Goal: Task Accomplishment & Management: Use online tool/utility

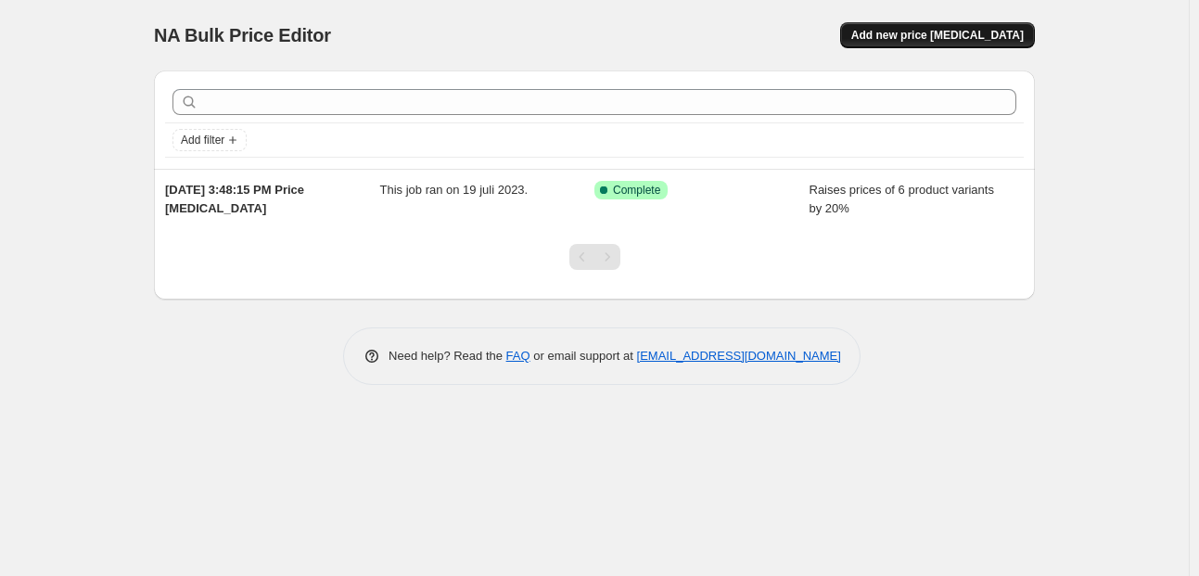
click at [997, 35] on span "Add new price [MEDICAL_DATA]" at bounding box center [937, 35] width 172 height 15
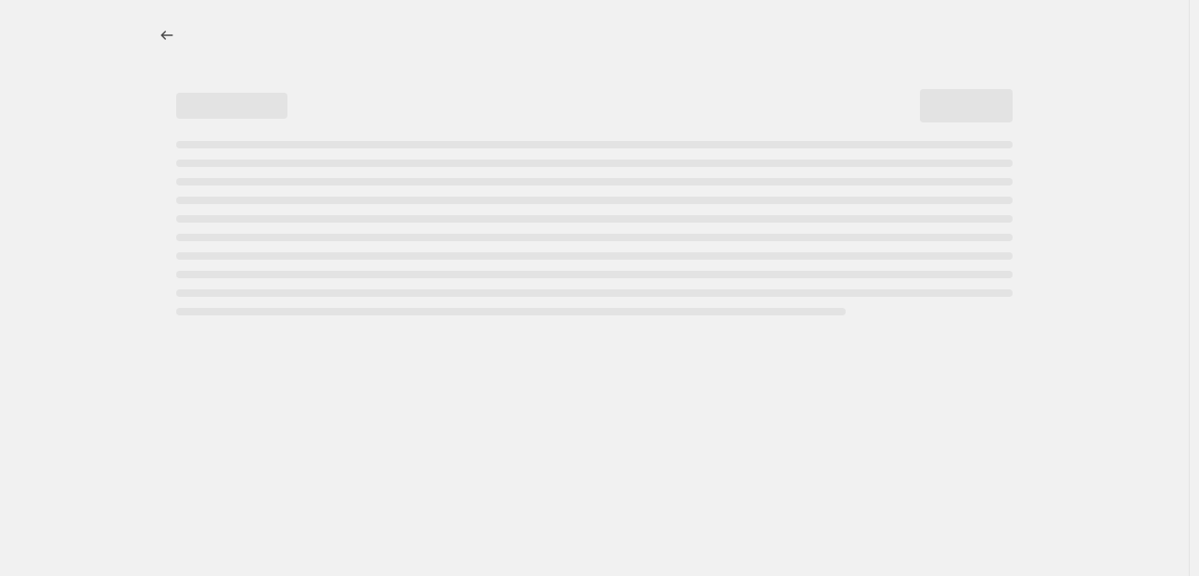
select select "percentage"
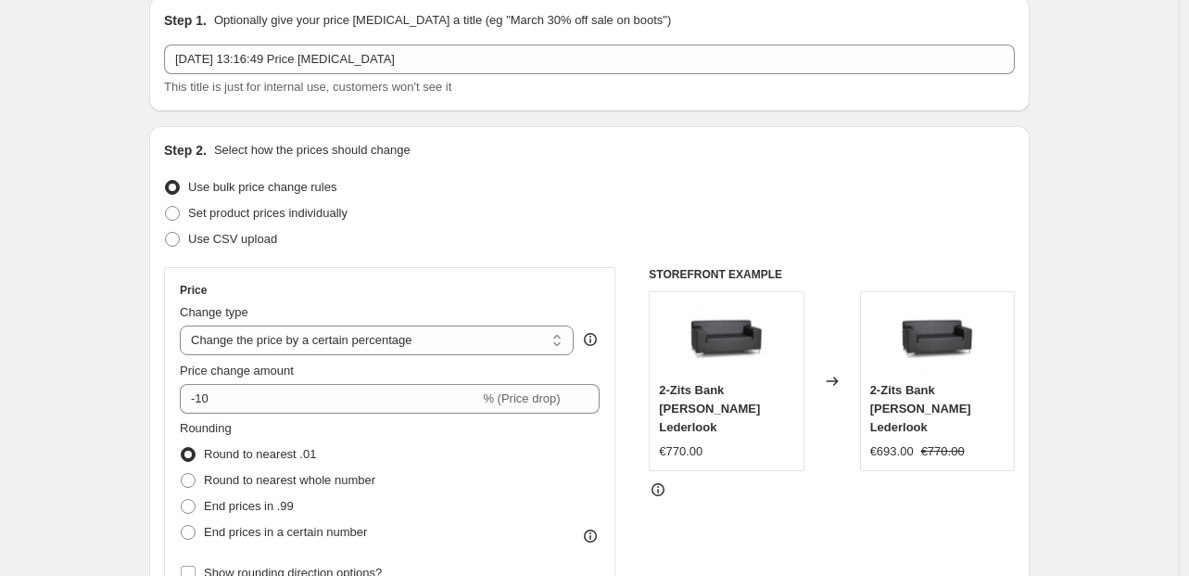
scroll to position [93, 0]
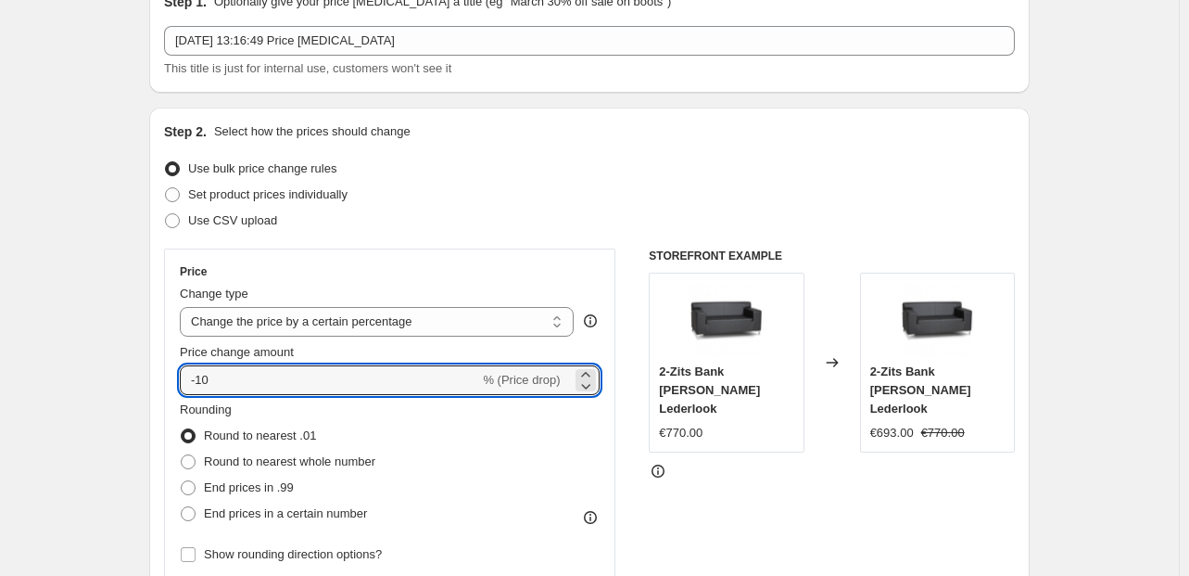
drag, startPoint x: 138, startPoint y: 388, endPoint x: 103, endPoint y: 390, distance: 35.3
type input "10"
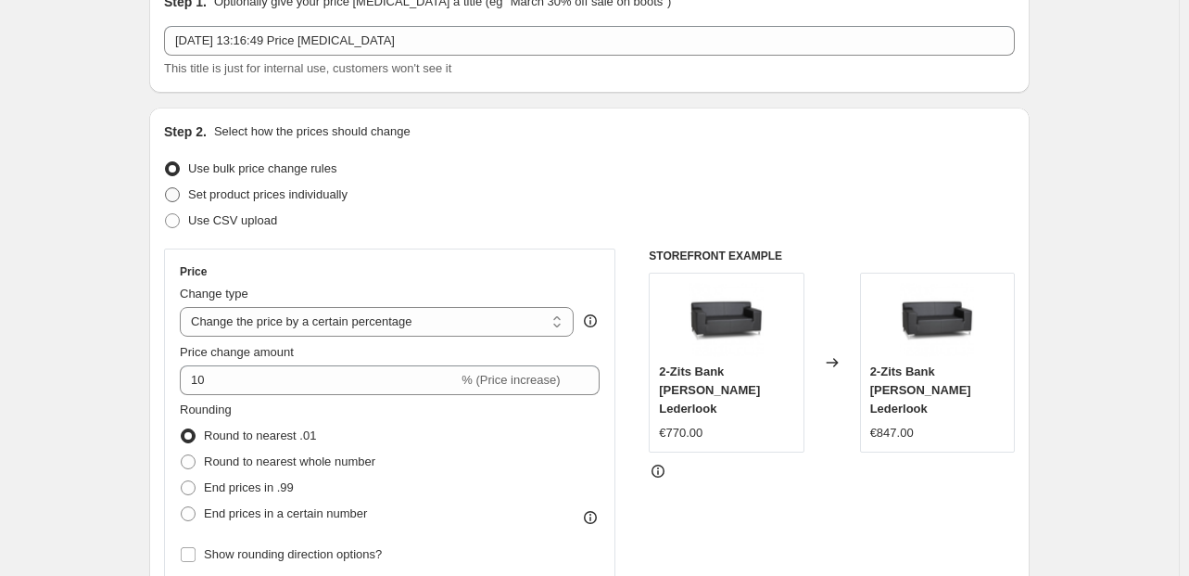
click at [306, 199] on span "Set product prices individually" at bounding box center [267, 194] width 159 height 14
click at [166, 188] on input "Set product prices individually" at bounding box center [165, 187] width 1 height 1
radio input "true"
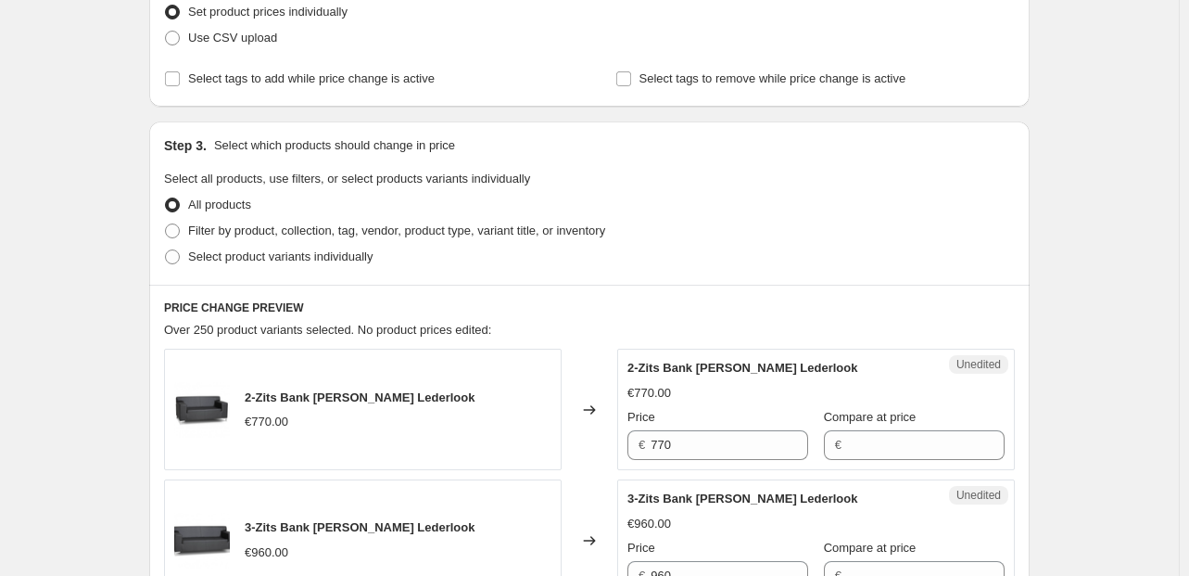
scroll to position [278, 0]
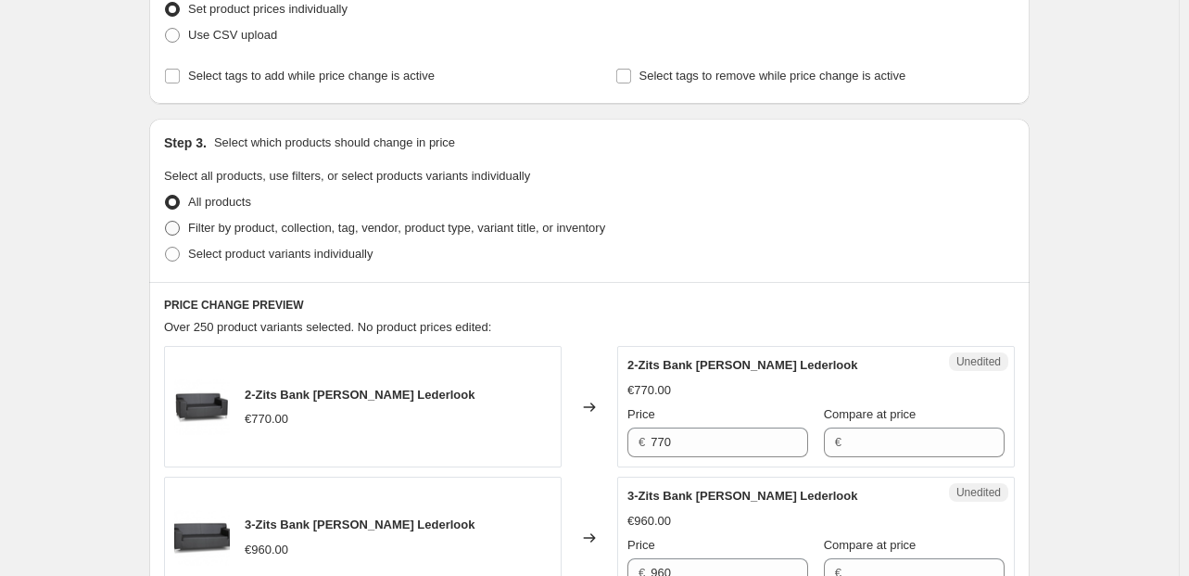
click at [252, 233] on span "Filter by product, collection, tag, vendor, product type, variant title, or inv…" at bounding box center [396, 228] width 417 height 14
click at [166, 222] on input "Filter by product, collection, tag, vendor, product type, variant title, or inv…" at bounding box center [165, 221] width 1 height 1
radio input "true"
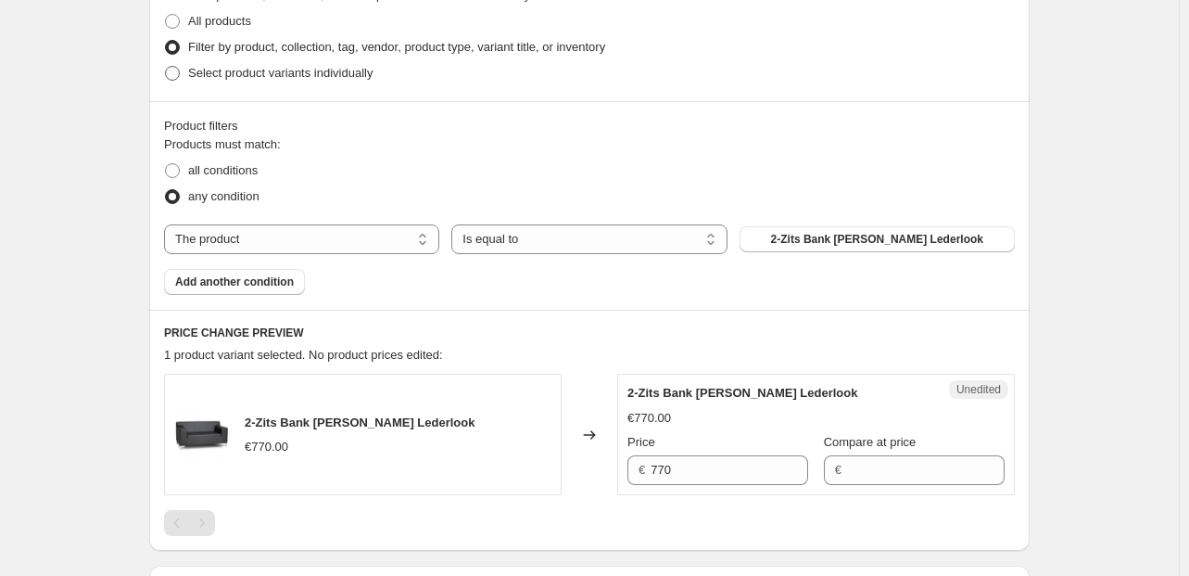
scroll to position [463, 0]
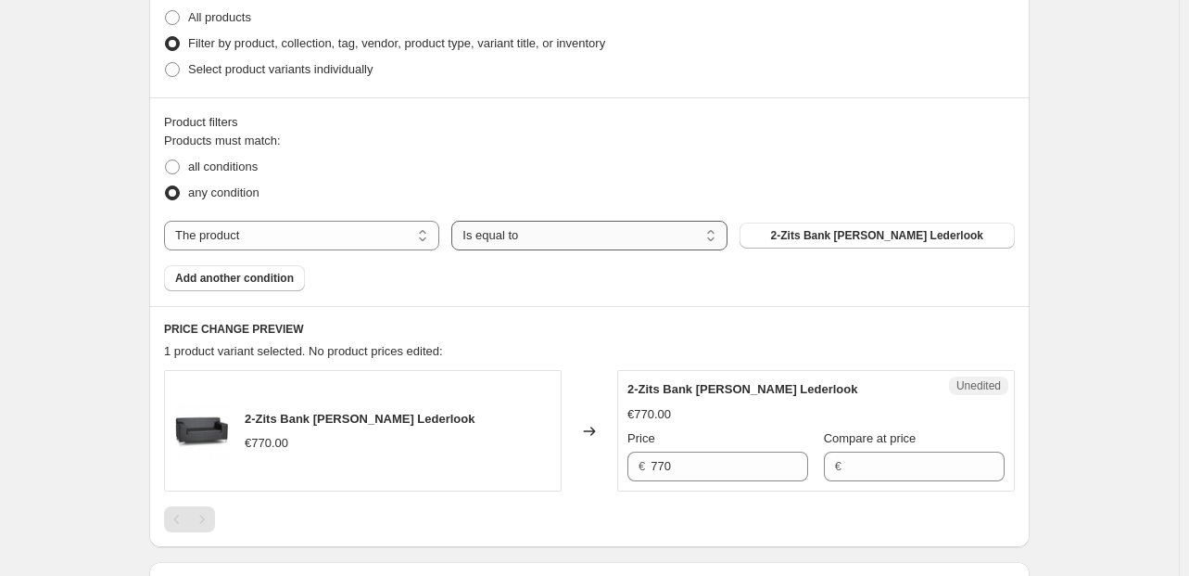
click at [653, 241] on select "Is equal to Is not equal to" at bounding box center [589, 236] width 275 height 30
click at [840, 239] on span "2-Zits Bank [PERSON_NAME] Lederlook" at bounding box center [877, 235] width 212 height 15
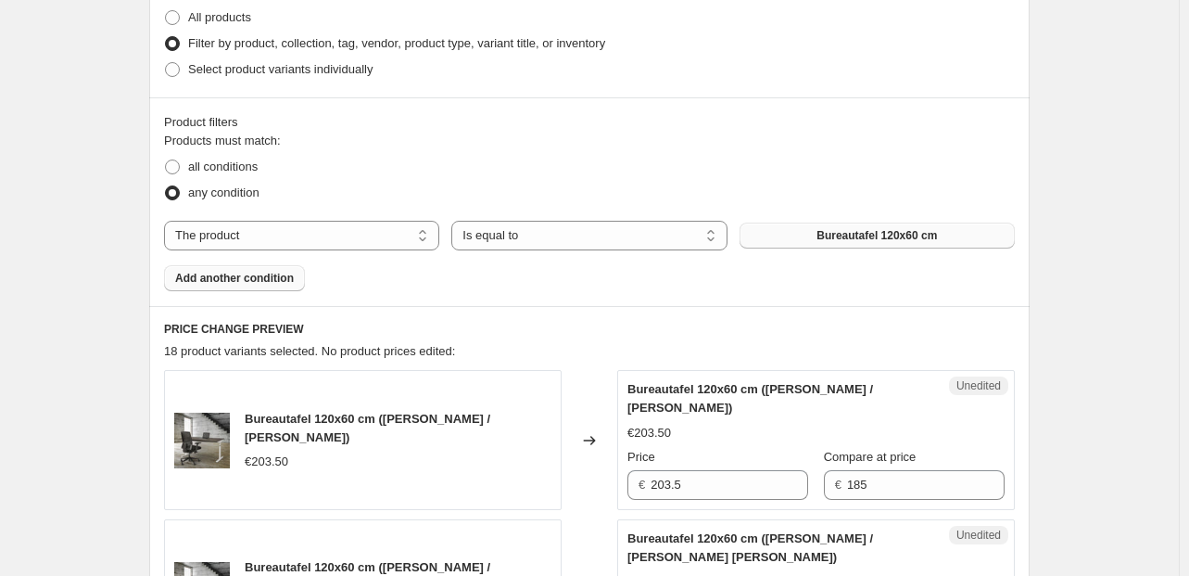
click at [281, 277] on span "Add another condition" at bounding box center [234, 278] width 119 height 15
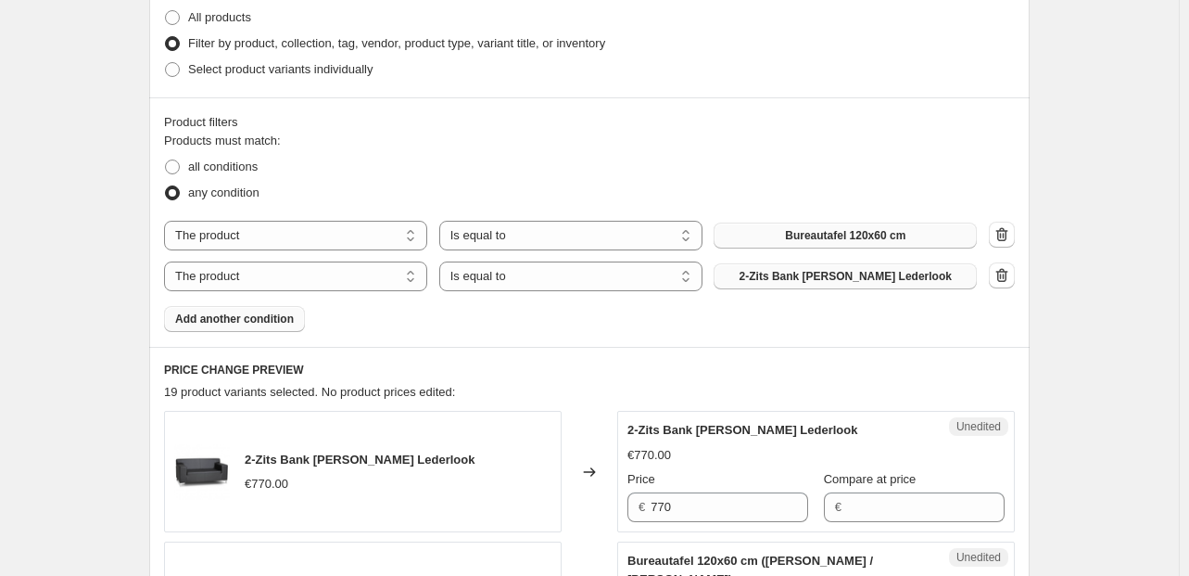
click at [955, 277] on button "2-Zits Bank [PERSON_NAME] Lederlook" at bounding box center [845, 276] width 263 height 26
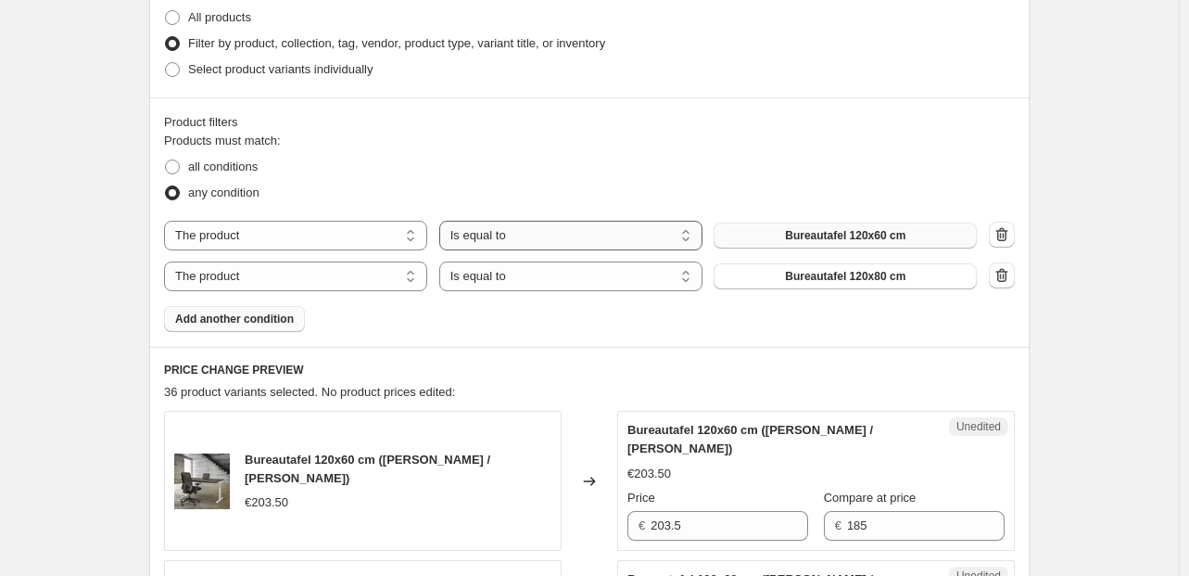
click at [510, 235] on select "Is equal to Is not equal to" at bounding box center [570, 236] width 263 height 30
click at [293, 314] on span "Add another condition" at bounding box center [234, 319] width 119 height 15
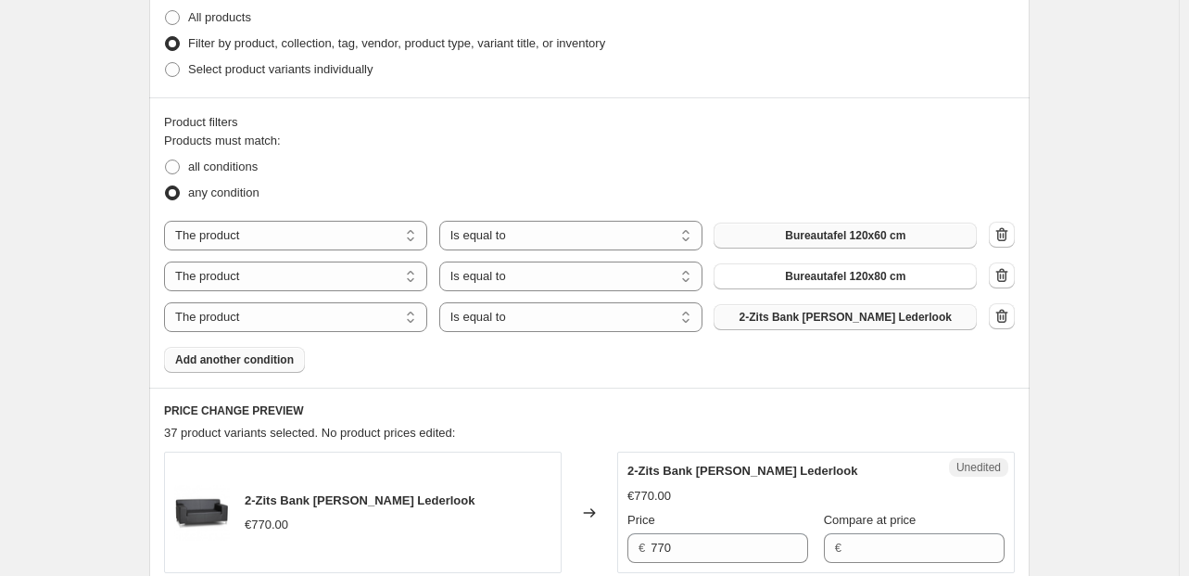
click at [841, 315] on span "2-Zits Bank [PERSON_NAME] Lederlook" at bounding box center [846, 317] width 212 height 15
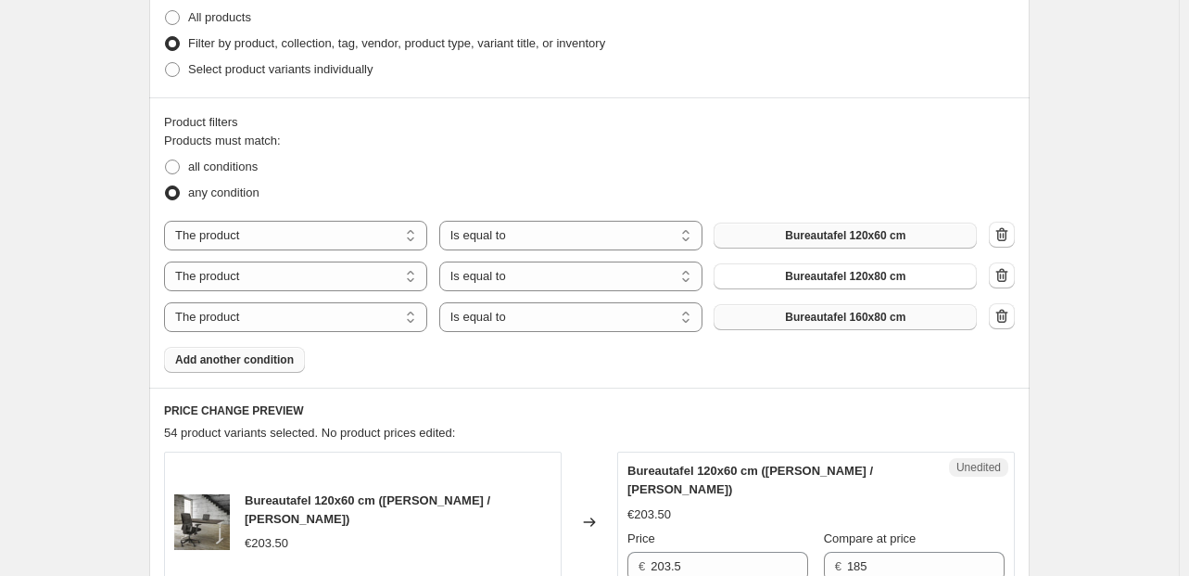
click at [265, 363] on span "Add another condition" at bounding box center [234, 359] width 119 height 15
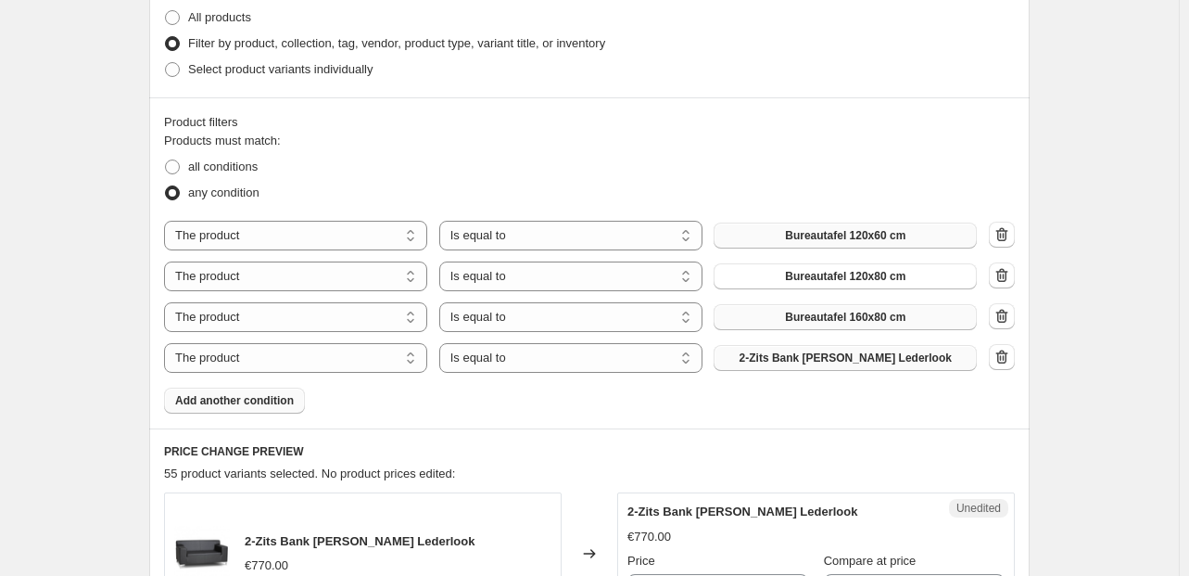
click at [814, 355] on span "2-Zits Bank [PERSON_NAME] Lederlook" at bounding box center [846, 357] width 212 height 15
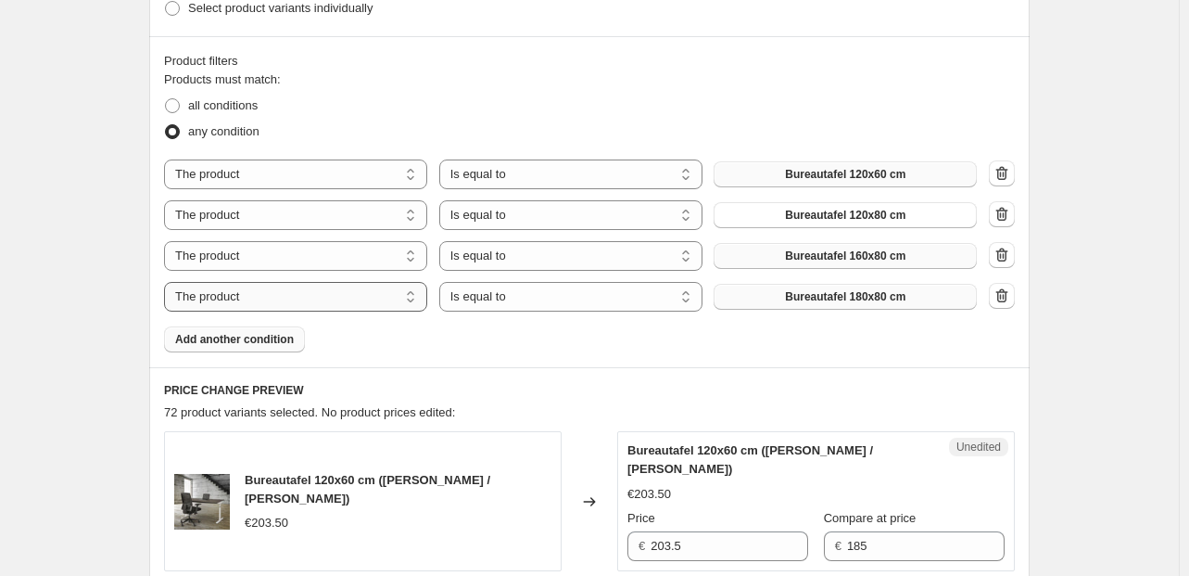
scroll to position [556, 0]
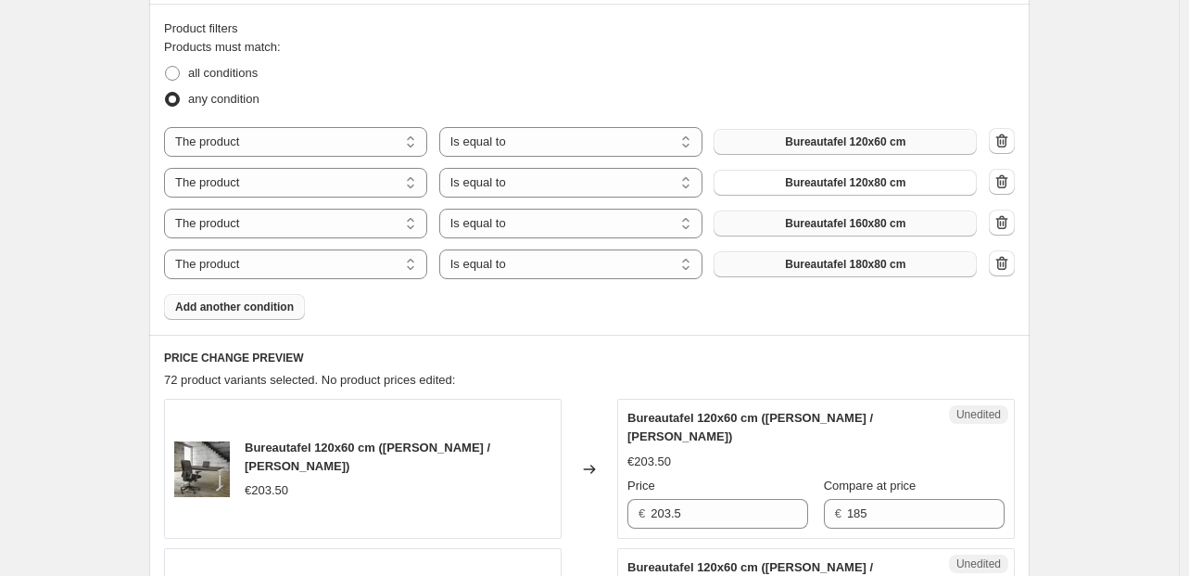
click at [280, 306] on span "Add another condition" at bounding box center [234, 306] width 119 height 15
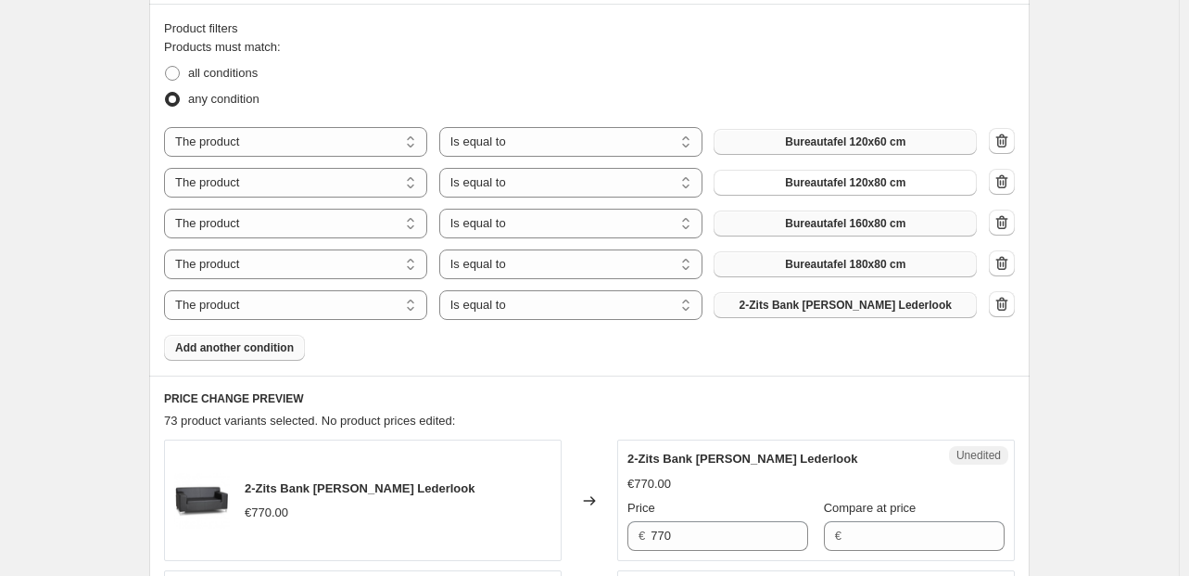
click at [874, 299] on span "2-Zits Bank [PERSON_NAME] Lederlook" at bounding box center [846, 305] width 212 height 15
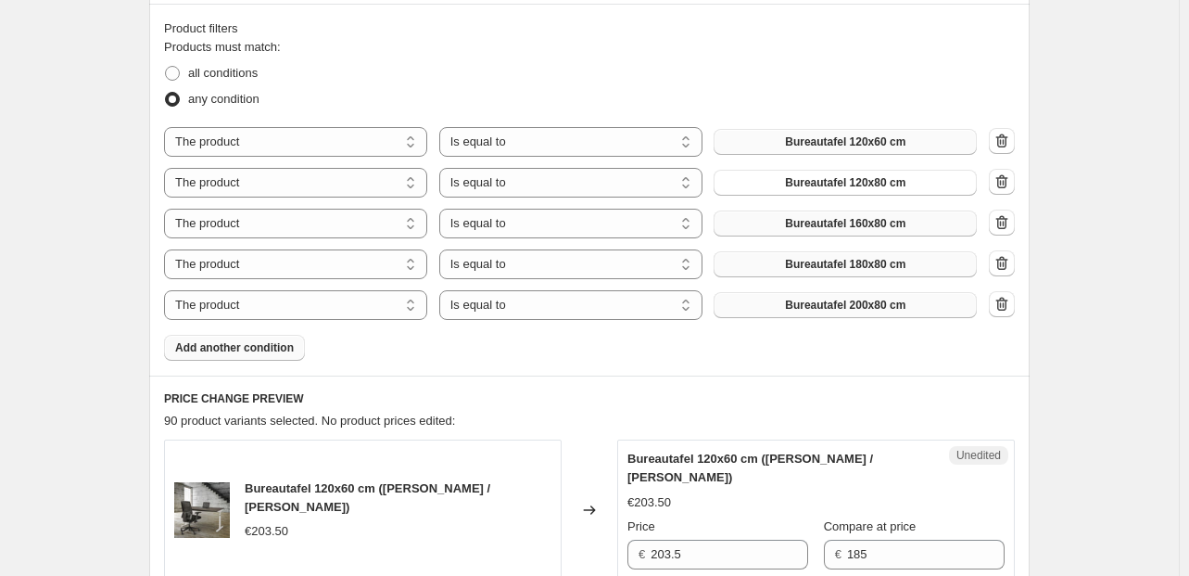
click at [230, 350] on span "Add another condition" at bounding box center [234, 347] width 119 height 15
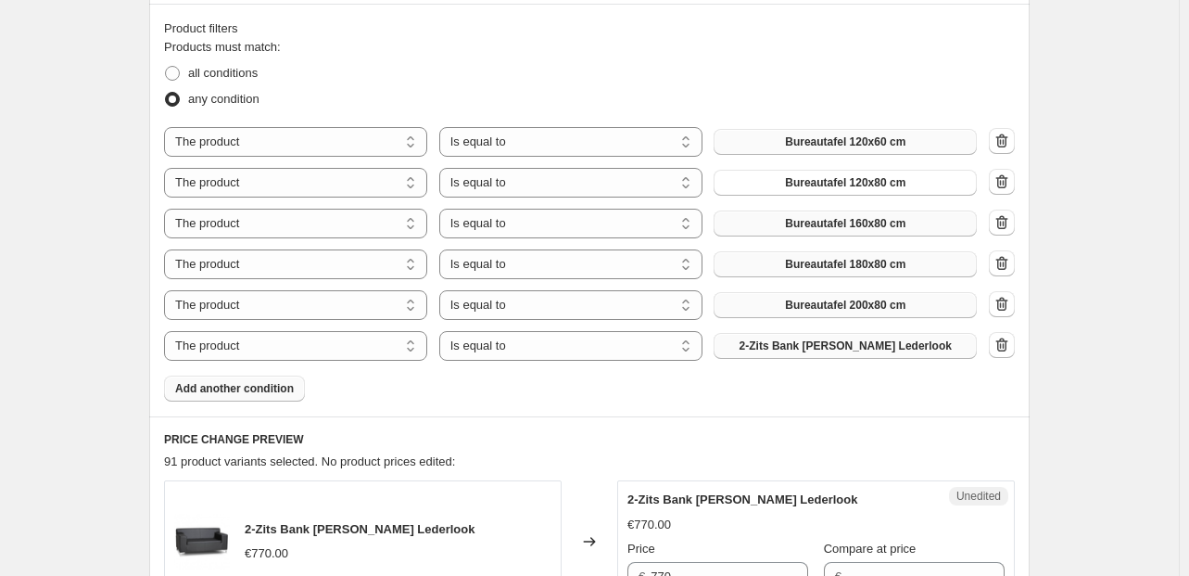
click at [805, 340] on span "2-Zits Bank [PERSON_NAME] Lederlook" at bounding box center [846, 345] width 212 height 15
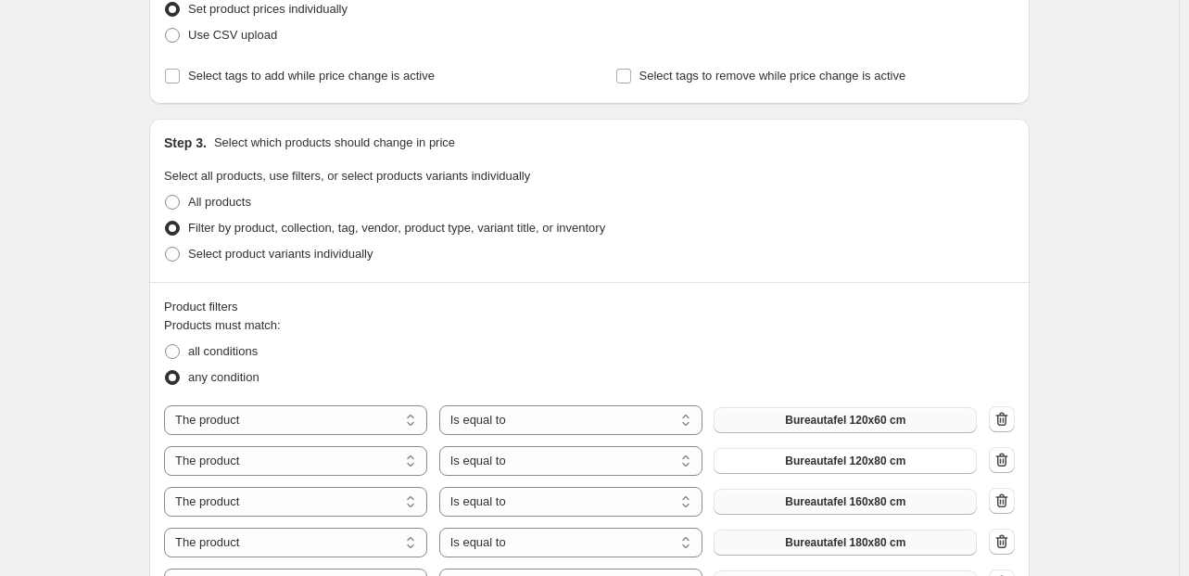
scroll to position [185, 0]
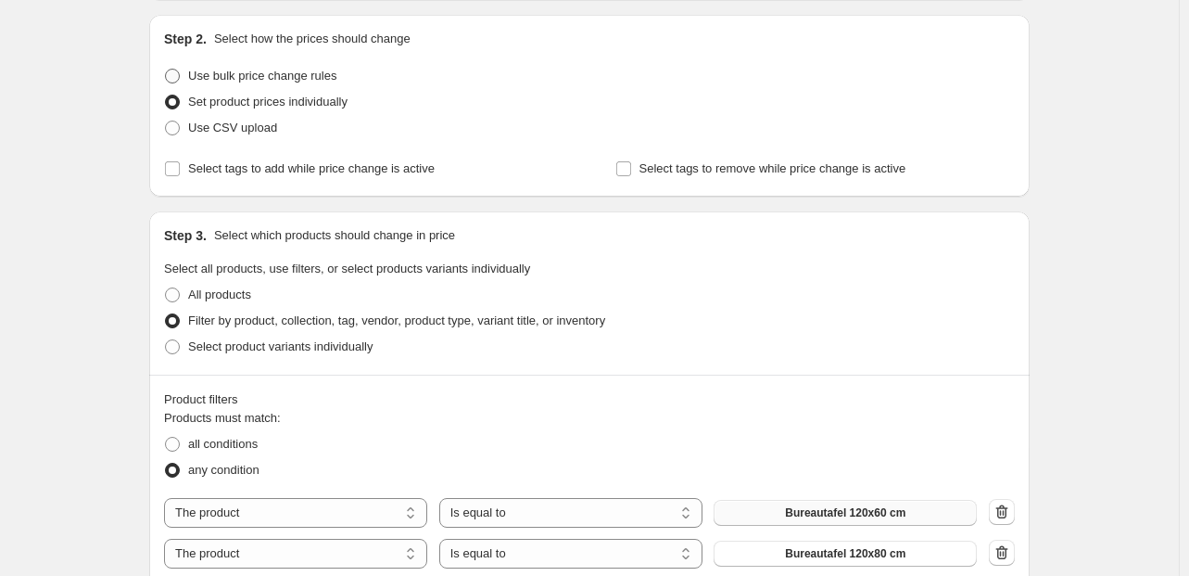
click at [284, 76] on span "Use bulk price change rules" at bounding box center [262, 76] width 148 height 14
click at [166, 70] on input "Use bulk price change rules" at bounding box center [165, 69] width 1 height 1
radio input "true"
select select "percentage"
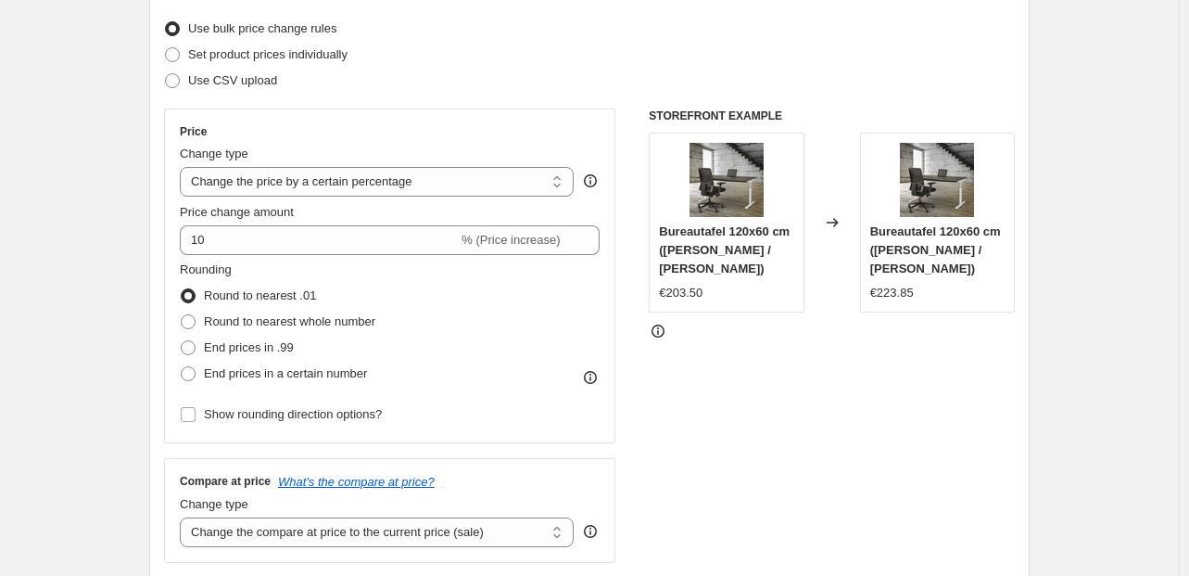
scroll to position [204, 0]
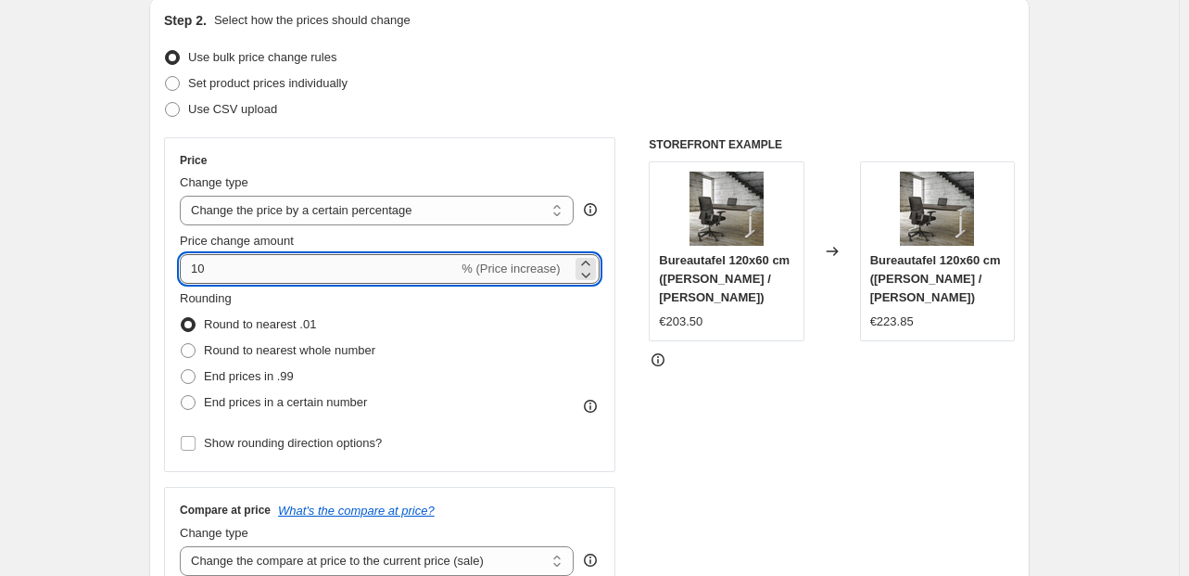
click at [240, 263] on input "10" at bounding box center [319, 269] width 278 height 30
type input "15"
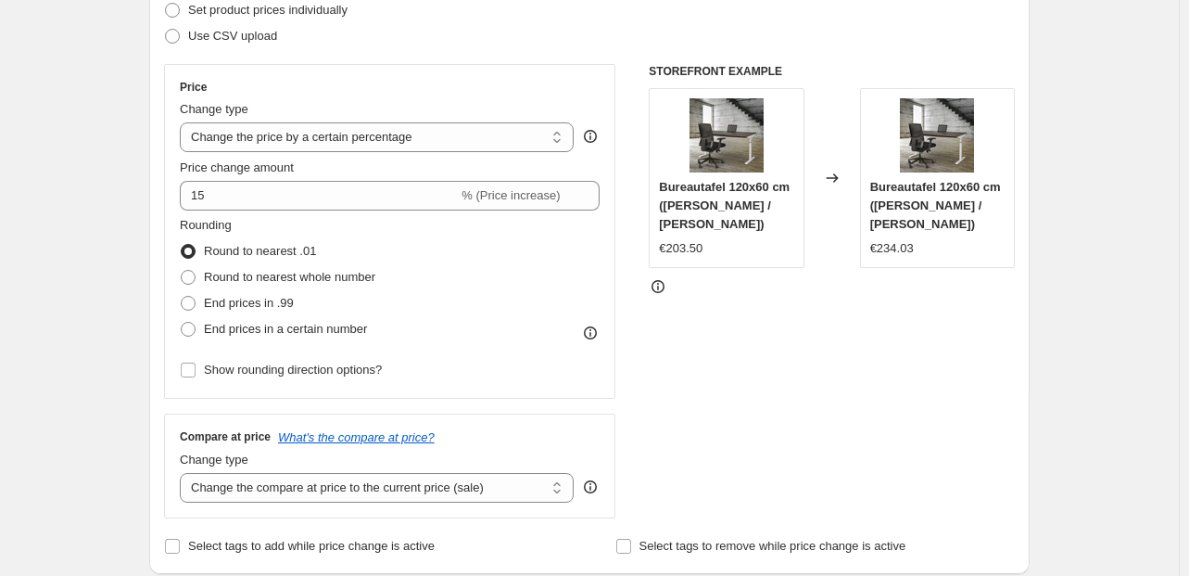
scroll to position [297, 0]
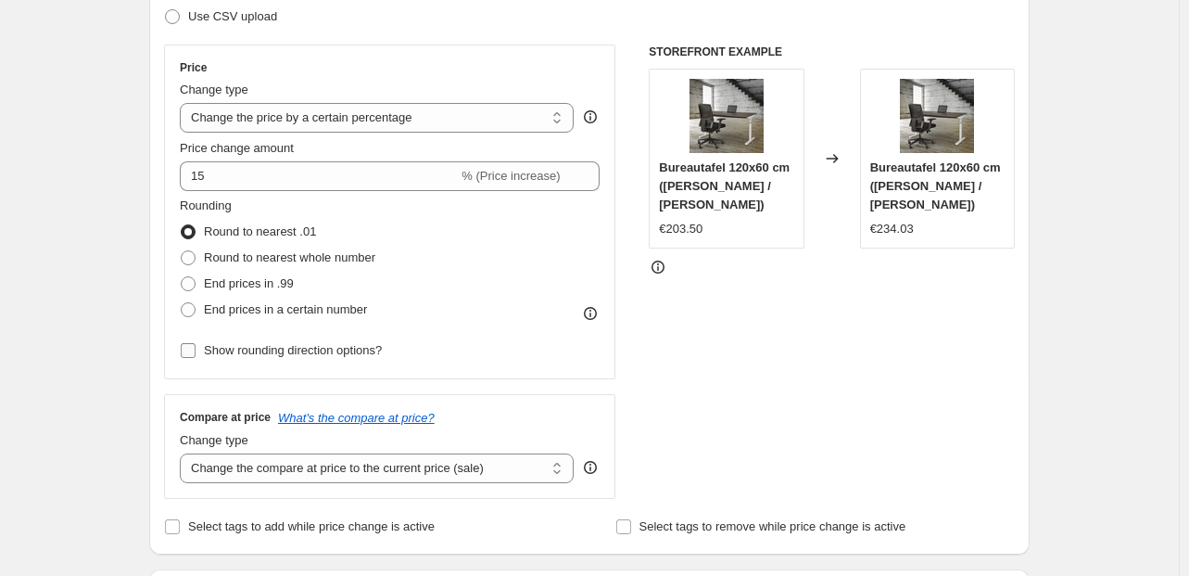
click at [196, 350] on input "Show rounding direction options?" at bounding box center [188, 350] width 15 height 15
checkbox input "true"
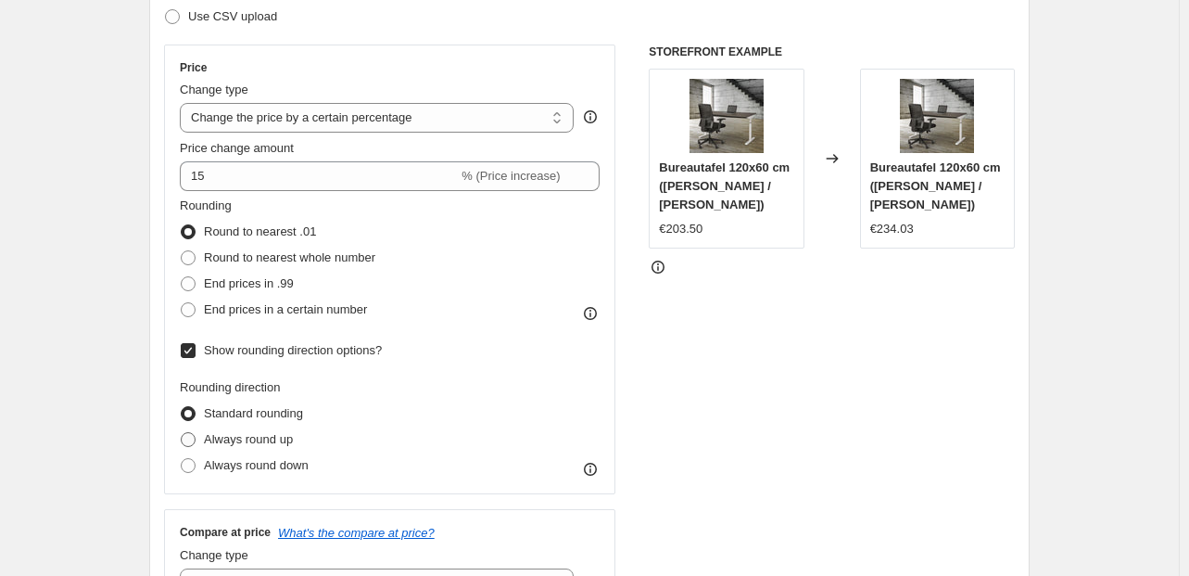
click at [196, 440] on span at bounding box center [188, 439] width 15 height 15
click at [182, 433] on input "Always round up" at bounding box center [181, 432] width 1 height 1
radio input "true"
click at [196, 465] on span at bounding box center [188, 465] width 15 height 15
click at [182, 459] on input "Always round down" at bounding box center [181, 458] width 1 height 1
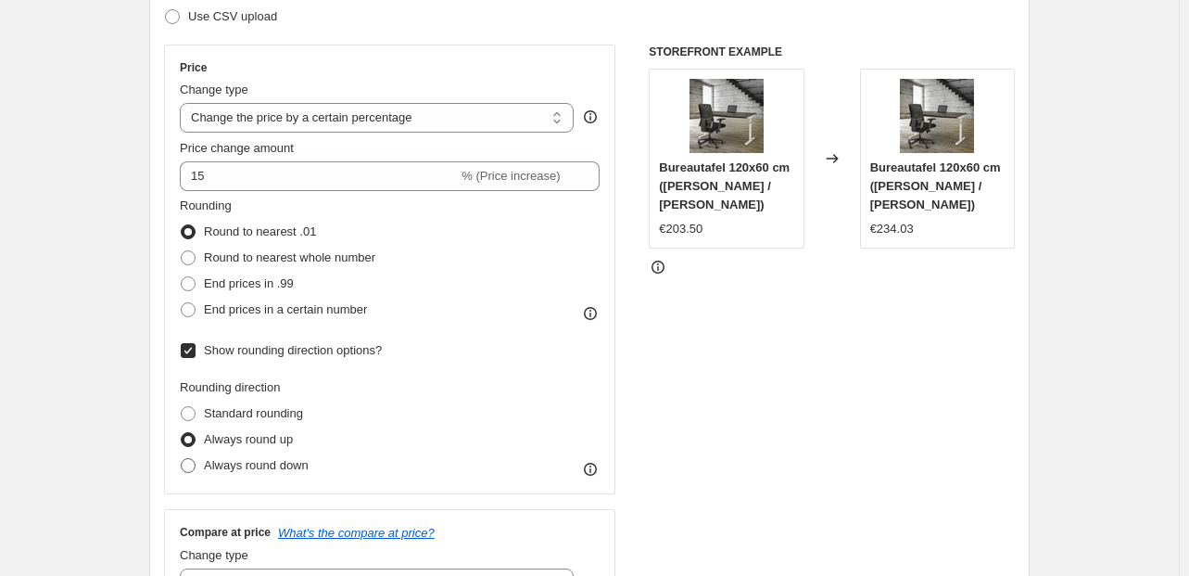
radio input "true"
click at [196, 441] on span at bounding box center [188, 439] width 15 height 15
click at [182, 433] on input "Always round up" at bounding box center [181, 432] width 1 height 1
radio input "true"
click at [216, 413] on span "Standard rounding" at bounding box center [253, 413] width 99 height 14
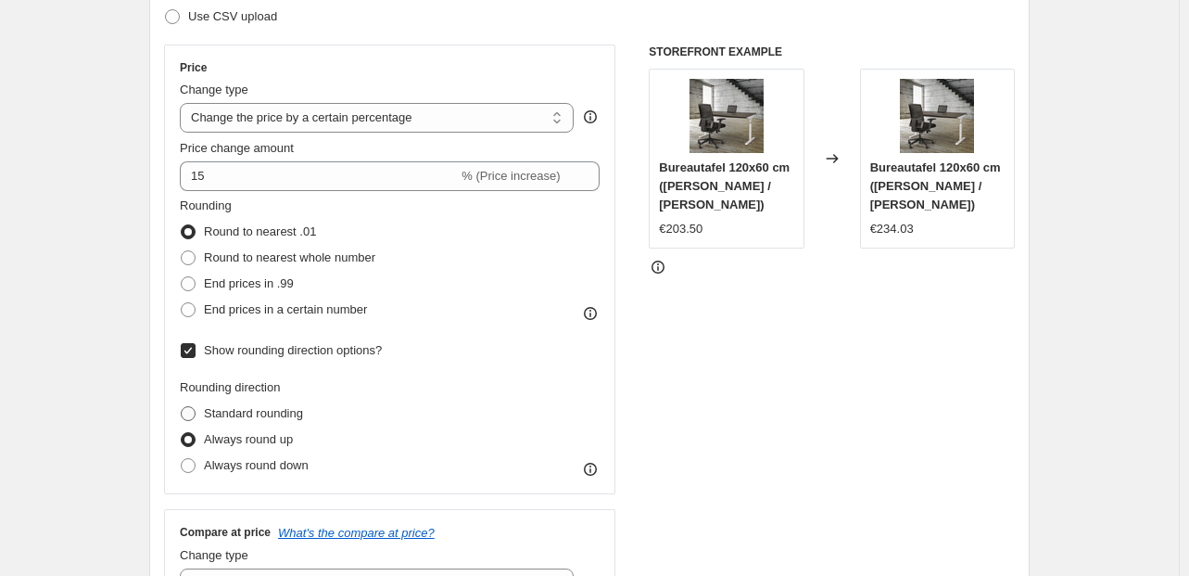
click at [182, 407] on input "Standard rounding" at bounding box center [181, 406] width 1 height 1
radio input "true"
click at [210, 442] on span "Always round up" at bounding box center [248, 439] width 89 height 14
click at [182, 433] on input "Always round up" at bounding box center [181, 432] width 1 height 1
radio input "true"
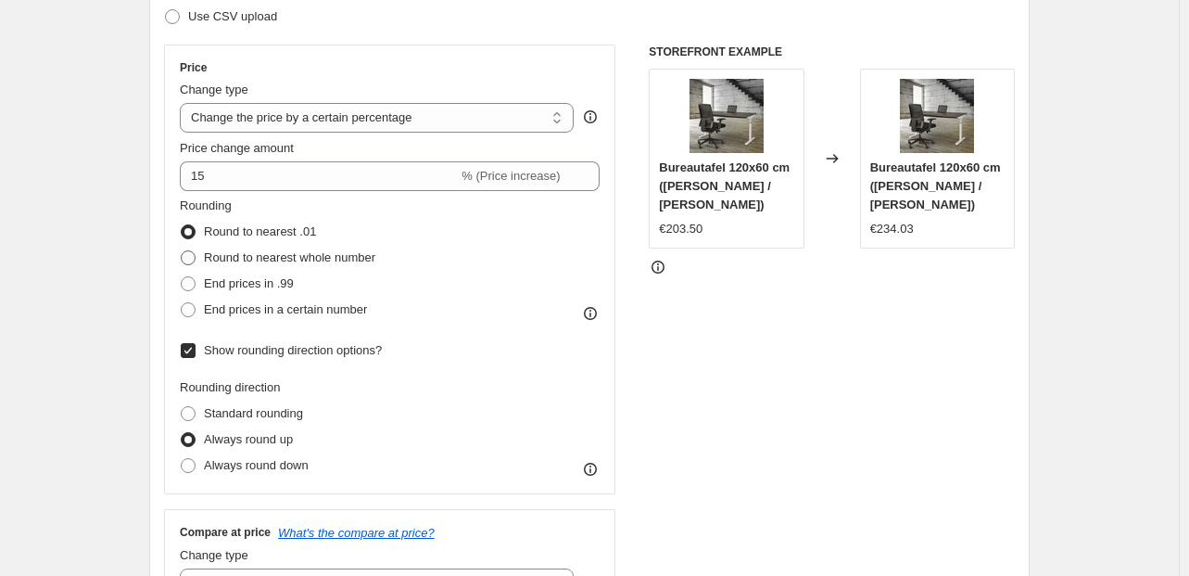
click at [278, 260] on span "Round to nearest whole number" at bounding box center [290, 257] width 172 height 14
click at [182, 251] on input "Round to nearest whole number" at bounding box center [181, 250] width 1 height 1
radio input "true"
click at [274, 281] on span "End prices in .99" at bounding box center [249, 283] width 90 height 14
click at [182, 277] on input "End prices in .99" at bounding box center [181, 276] width 1 height 1
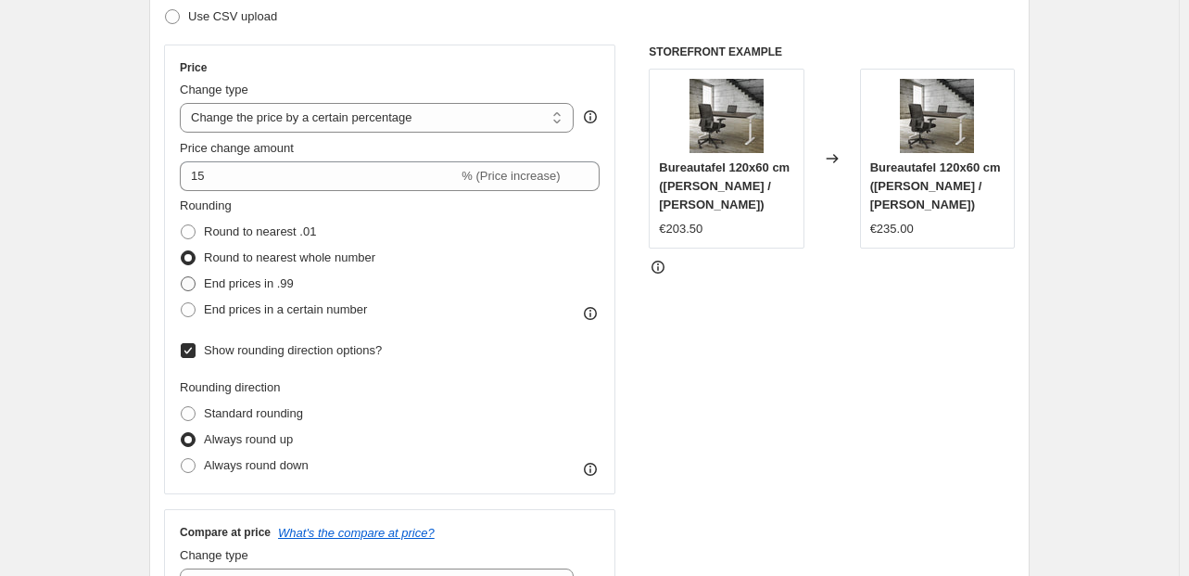
radio input "true"
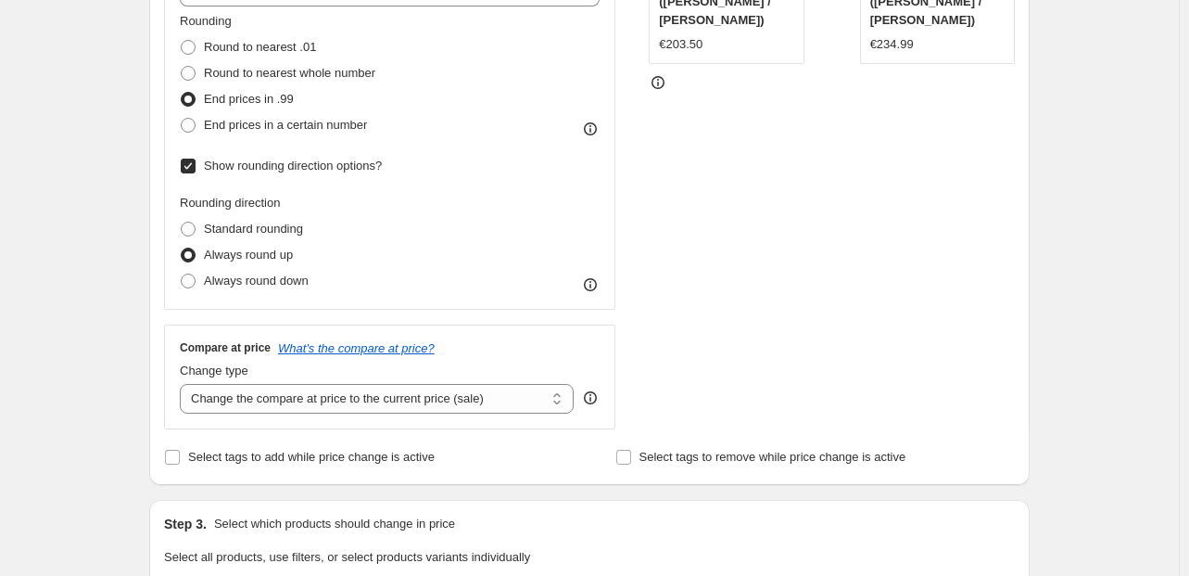
scroll to position [482, 0]
click at [271, 392] on select "Change the compare at price to the current price (sale) Change the compare at p…" at bounding box center [377, 398] width 394 height 30
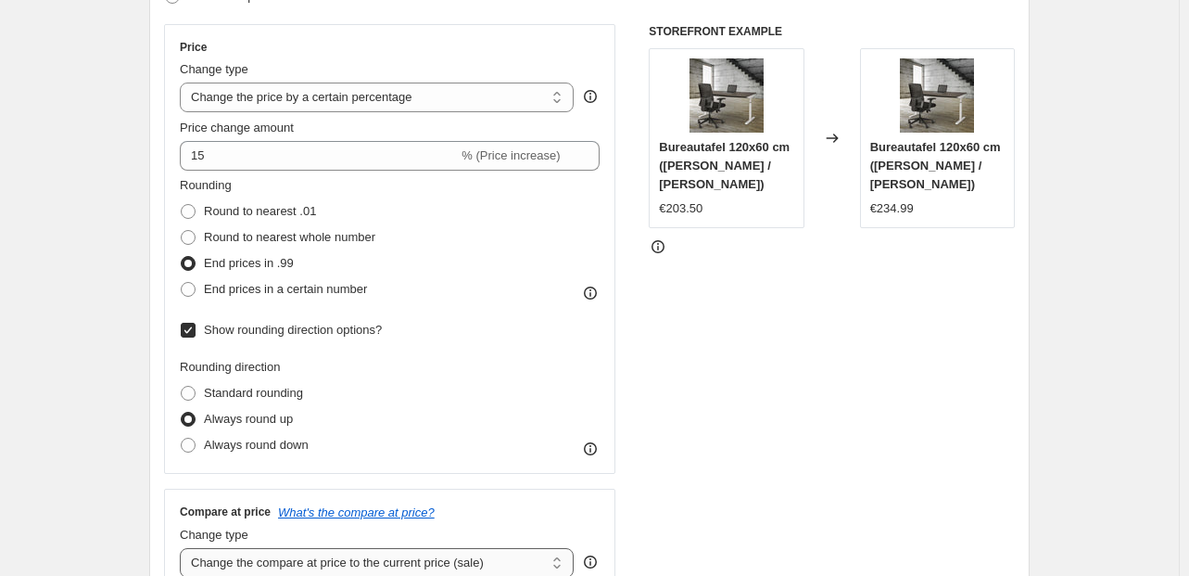
scroll to position [297, 0]
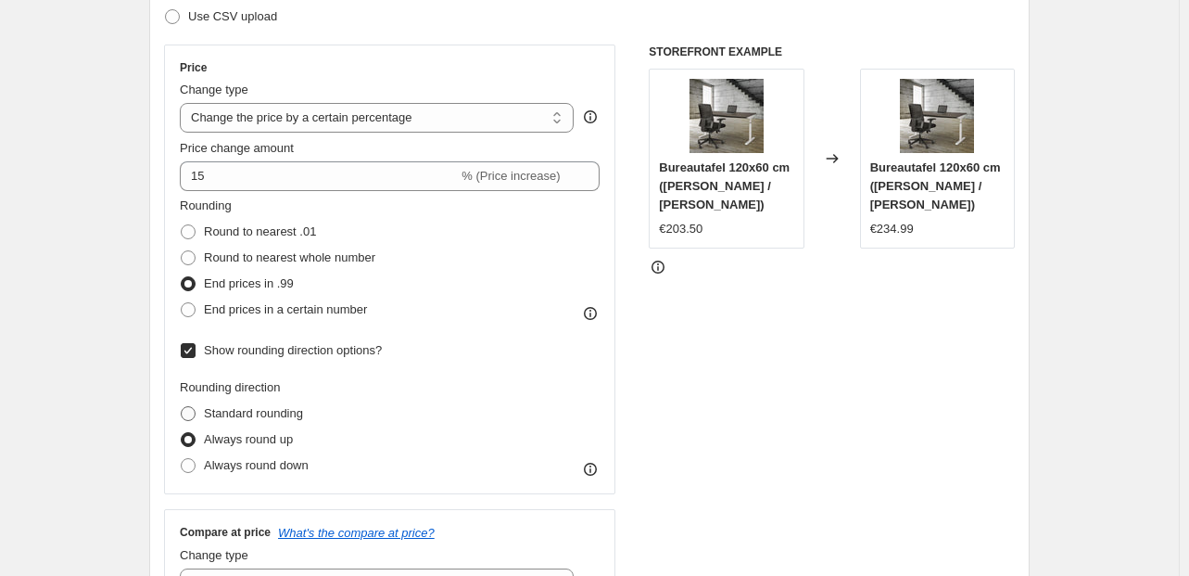
click at [271, 413] on span "Standard rounding" at bounding box center [253, 413] width 99 height 14
click at [182, 407] on input "Standard rounding" at bounding box center [181, 406] width 1 height 1
radio input "true"
click at [265, 434] on span "Always round up" at bounding box center [248, 439] width 89 height 14
click at [182, 433] on input "Always round up" at bounding box center [181, 432] width 1 height 1
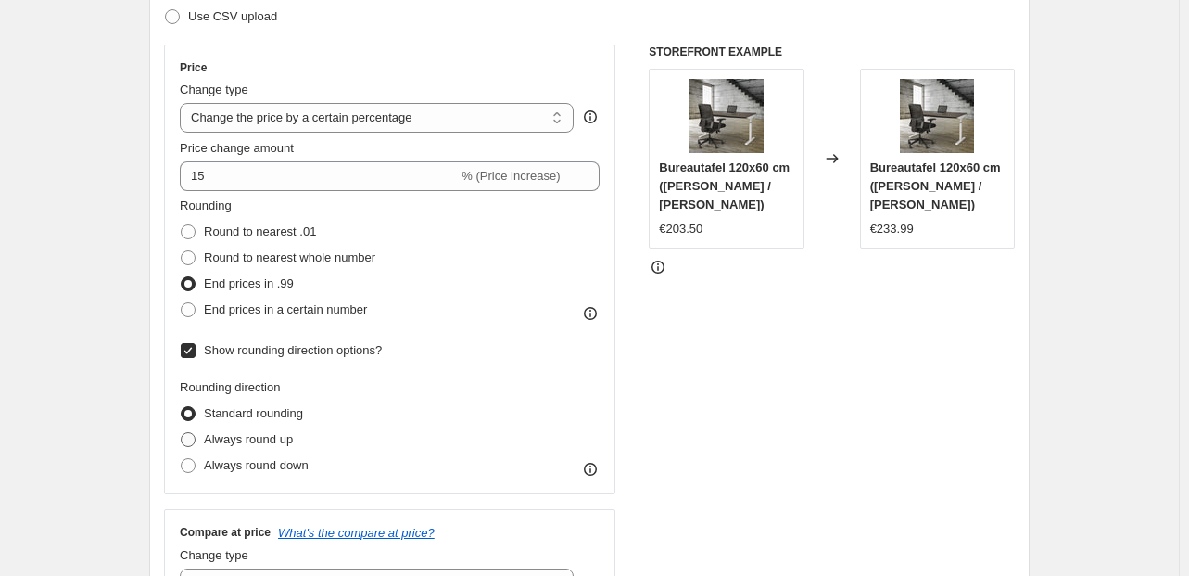
radio input "true"
click at [266, 413] on span "Standard rounding" at bounding box center [253, 413] width 99 height 14
click at [182, 407] on input "Standard rounding" at bounding box center [181, 406] width 1 height 1
radio input "true"
click at [260, 436] on span "Always round up" at bounding box center [248, 439] width 89 height 14
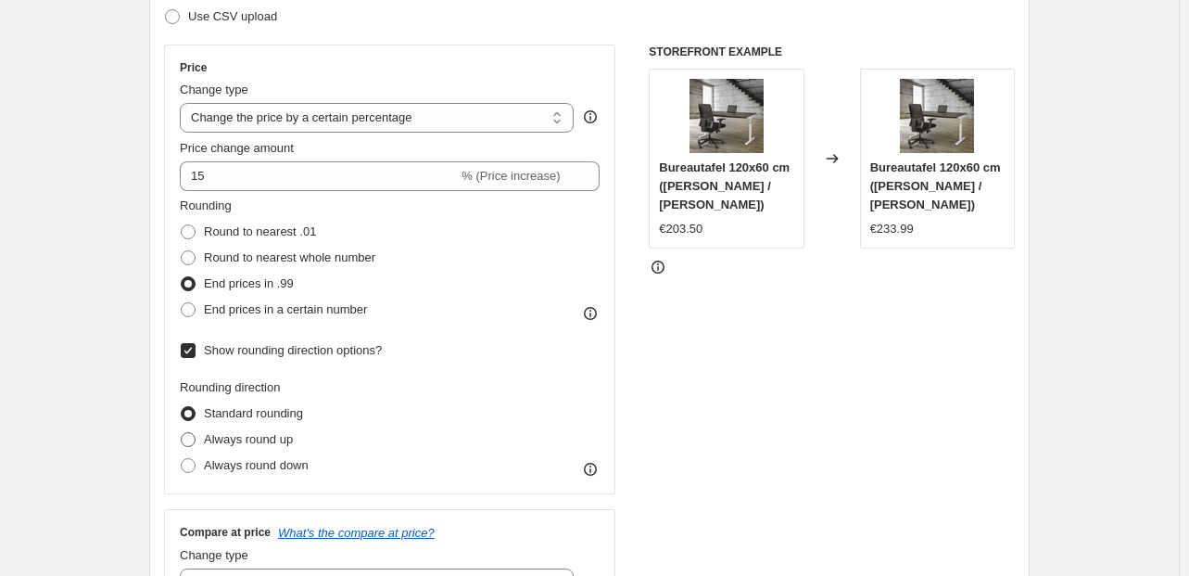
click at [182, 433] on input "Always round up" at bounding box center [181, 432] width 1 height 1
radio input "true"
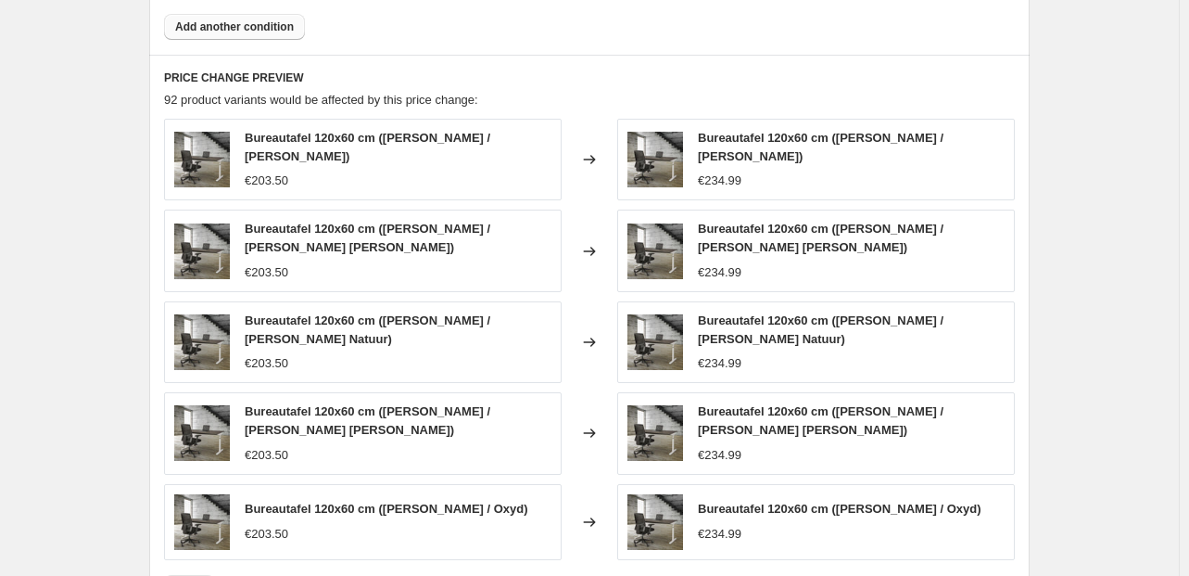
scroll to position [1802, 0]
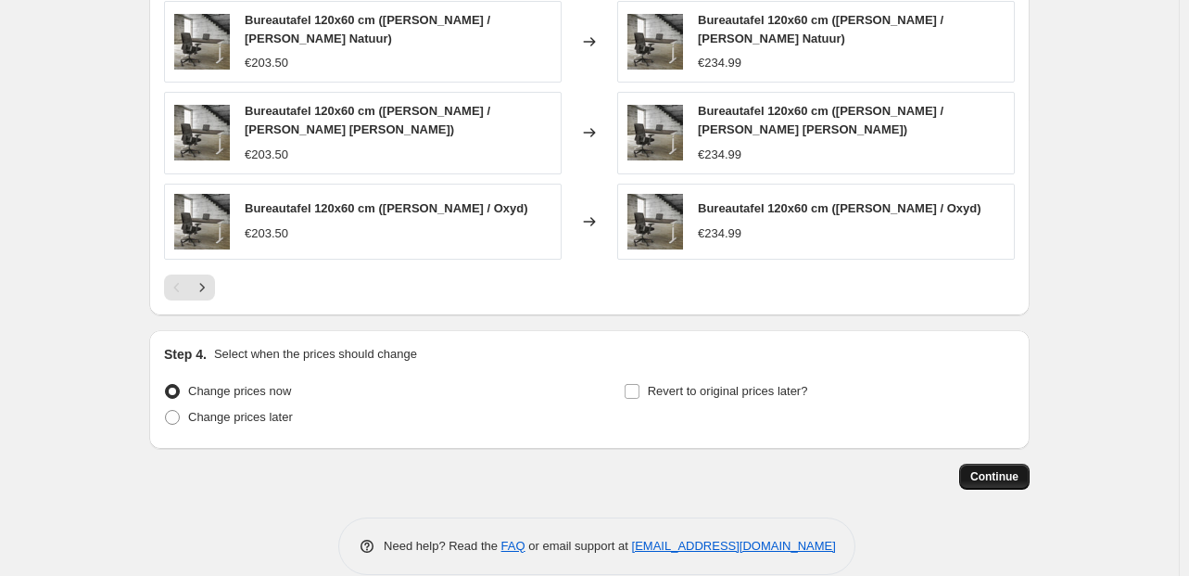
click at [996, 469] on span "Continue" at bounding box center [995, 476] width 48 height 15
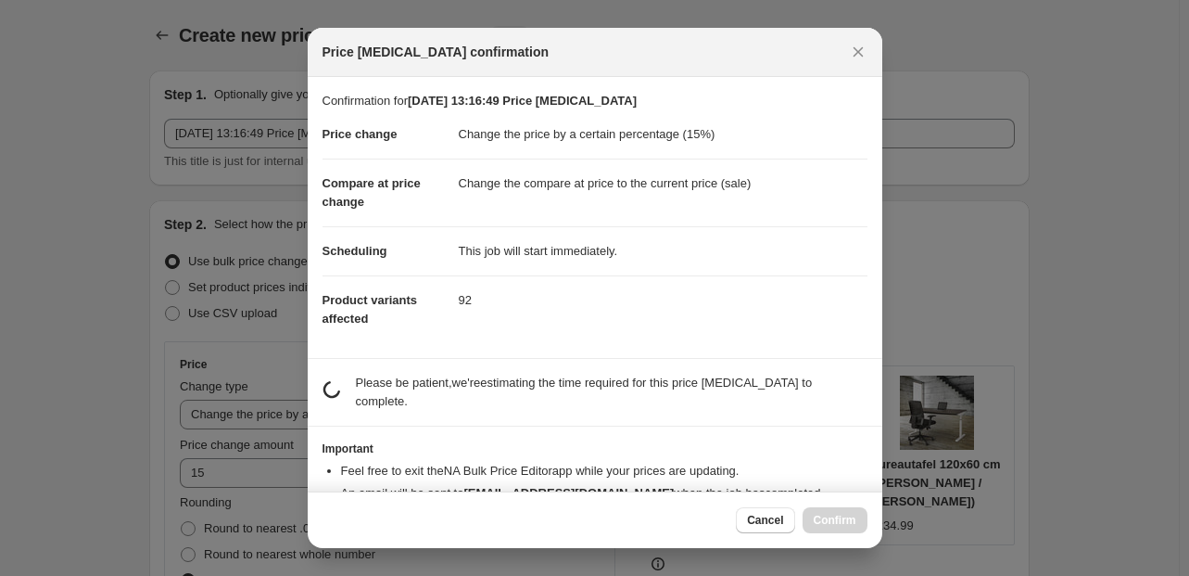
scroll to position [0, 0]
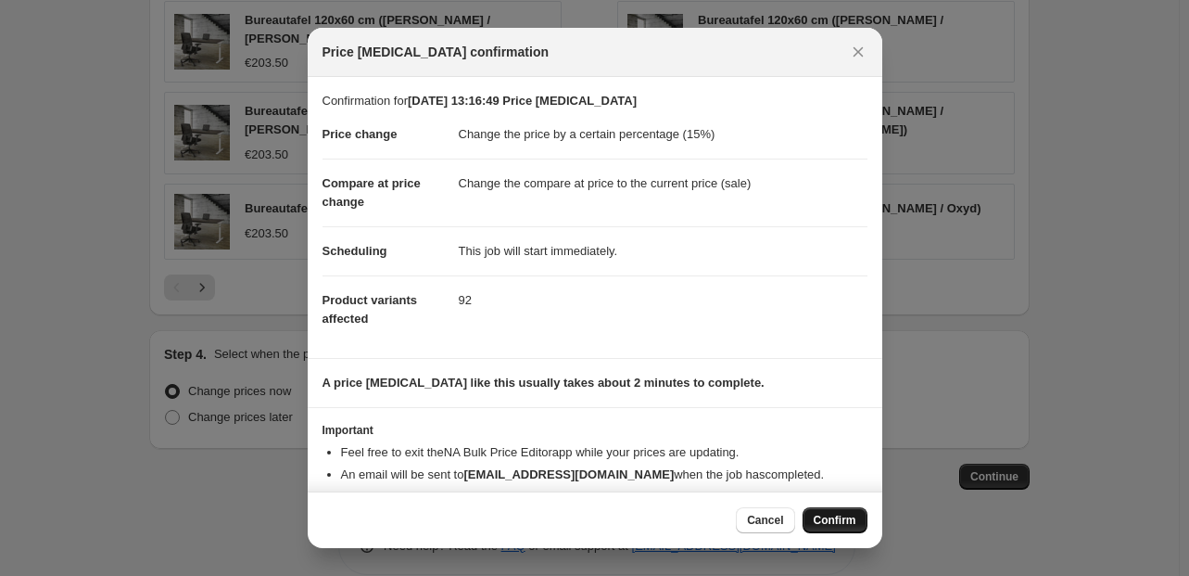
click at [821, 515] on span "Confirm" at bounding box center [835, 520] width 43 height 15
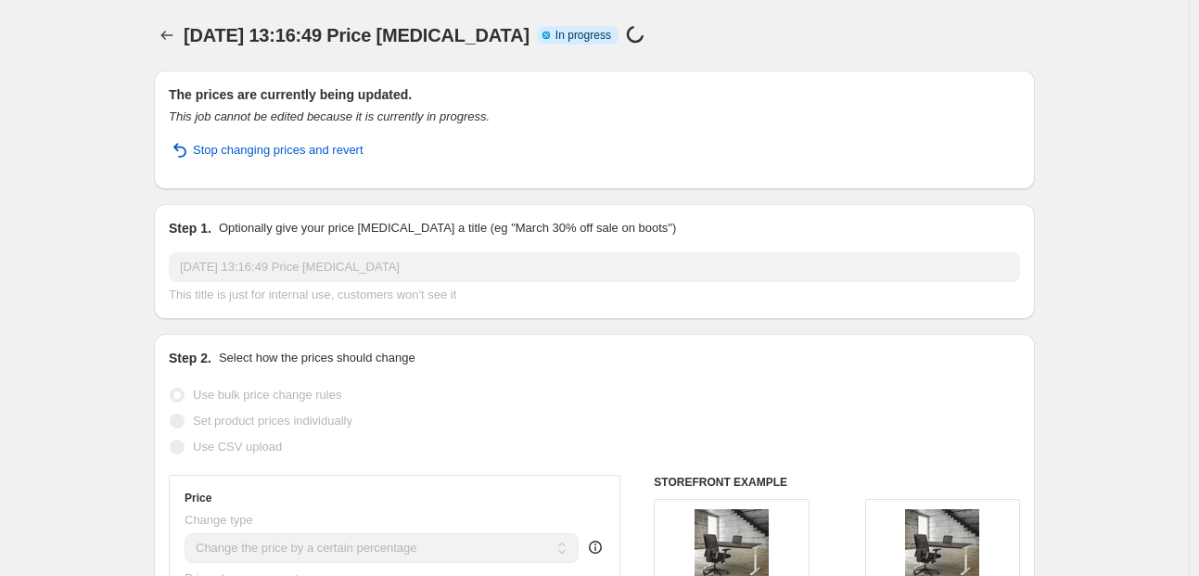
select select "percentage"
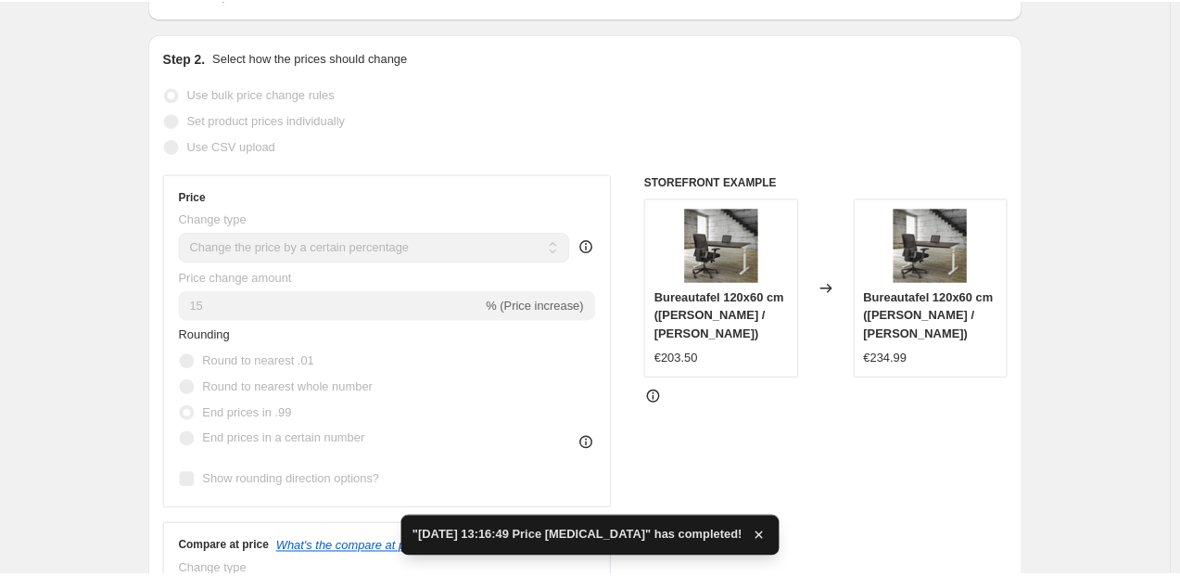
scroll to position [371, 0]
